Goal: Find specific page/section: Find specific page/section

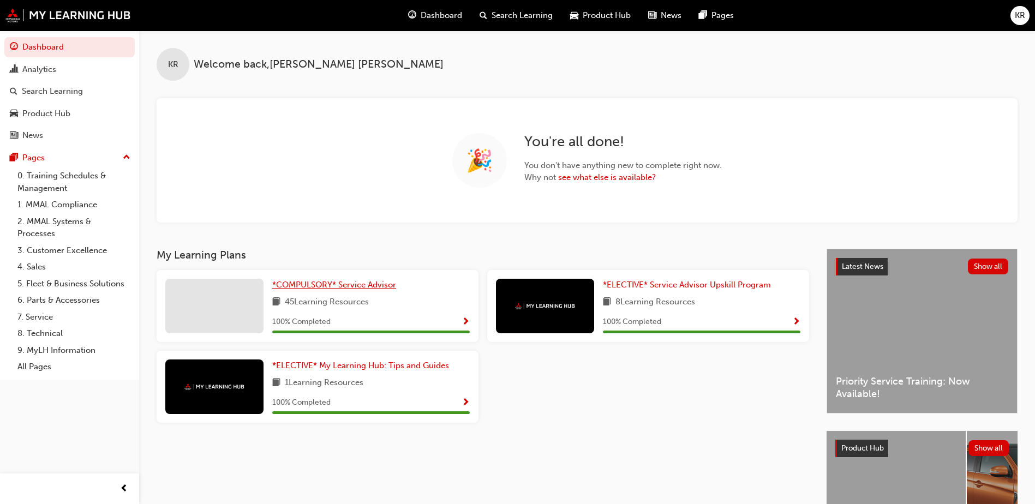
click at [346, 282] on span "*COMPULSORY* Service Advisor" at bounding box center [334, 285] width 124 height 10
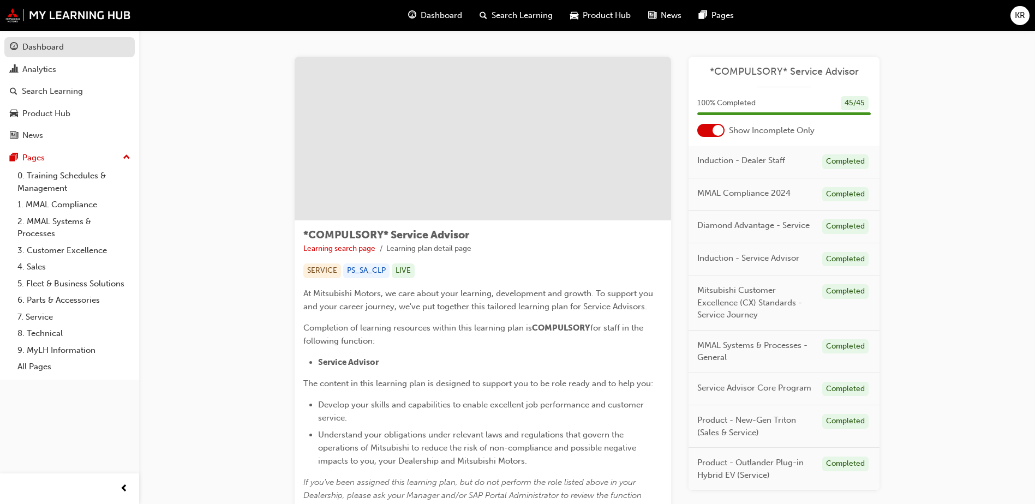
click at [41, 51] on div "Dashboard" at bounding box center [42, 47] width 41 height 13
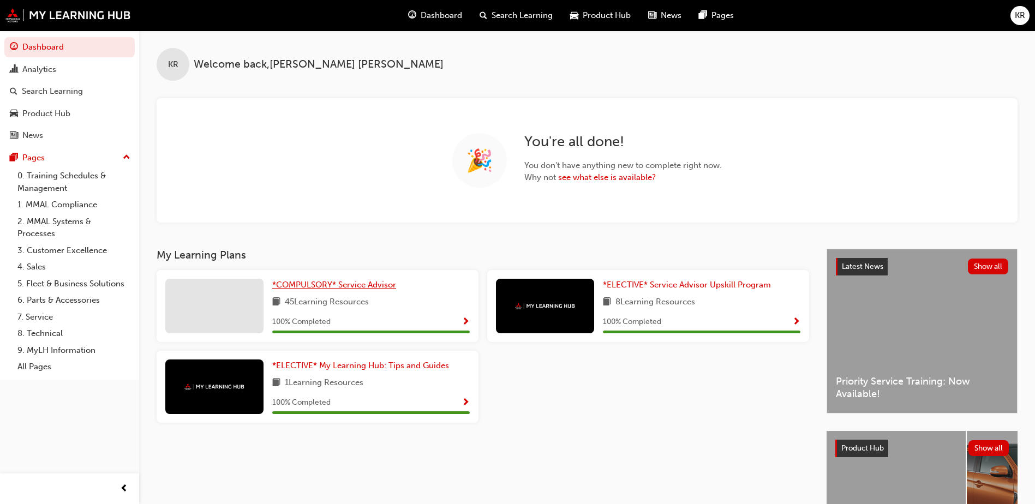
click at [359, 283] on span "*COMPULSORY* Service Advisor" at bounding box center [334, 285] width 124 height 10
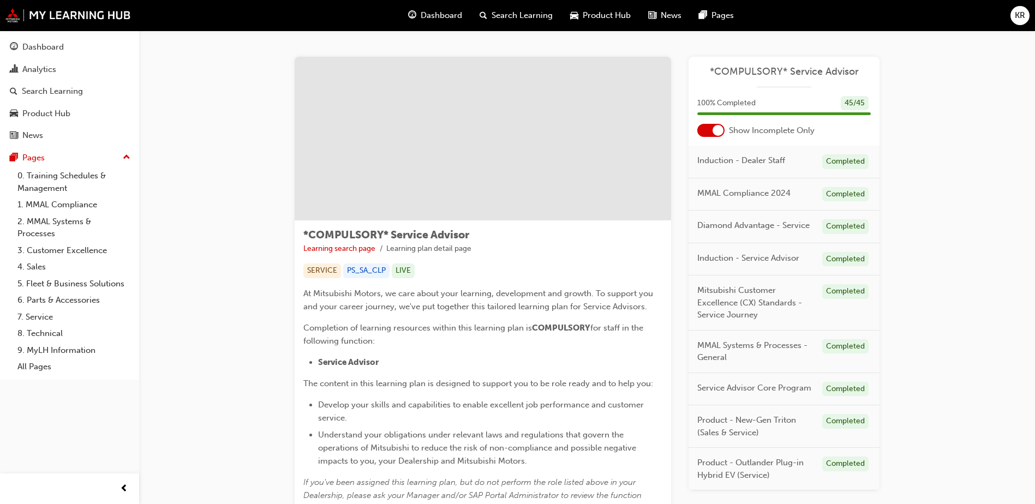
click at [786, 228] on span "Diamond Advantage - Service" at bounding box center [754, 225] width 112 height 13
click at [799, 224] on span "Diamond Advantage - Service" at bounding box center [754, 225] width 112 height 13
click at [854, 227] on div "Completed" at bounding box center [846, 226] width 46 height 15
click at [770, 228] on span "Diamond Advantage - Service" at bounding box center [754, 225] width 112 height 13
click at [38, 40] on div "Dashboard" at bounding box center [70, 47] width 120 height 14
